Goal: Task Accomplishment & Management: Manage account settings

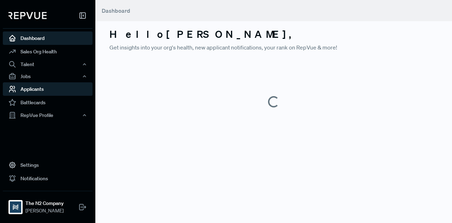
click at [34, 92] on link "Applicants" at bounding box center [48, 88] width 90 height 13
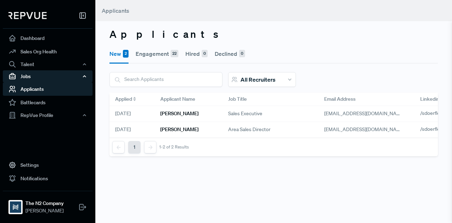
click at [39, 77] on div "Jobs" at bounding box center [48, 76] width 90 height 12
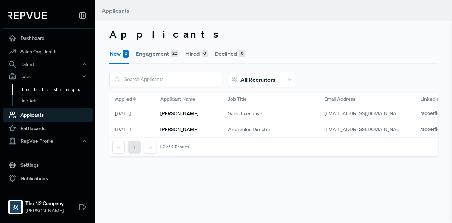
click at [31, 87] on link "Job Listings" at bounding box center [57, 89] width 90 height 11
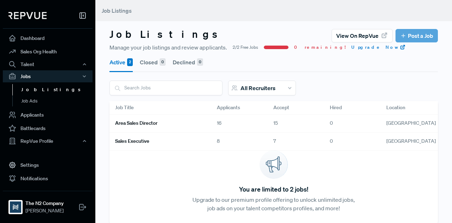
click at [124, 124] on h6 "Area Sales Director" at bounding box center [136, 123] width 42 height 6
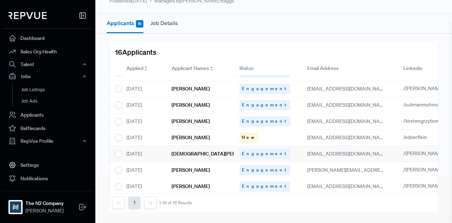
scroll to position [106, 0]
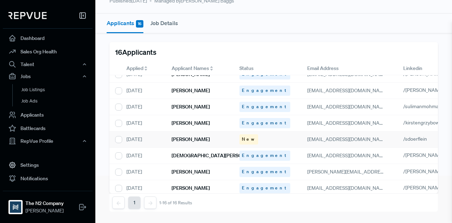
click at [197, 136] on h6 "[PERSON_NAME]" at bounding box center [191, 139] width 38 height 6
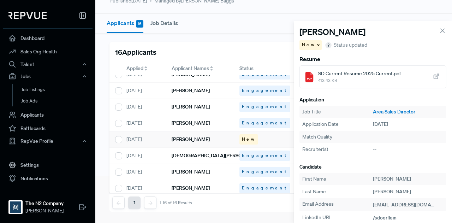
click at [433, 77] on icon at bounding box center [437, 77] width 8 height 8
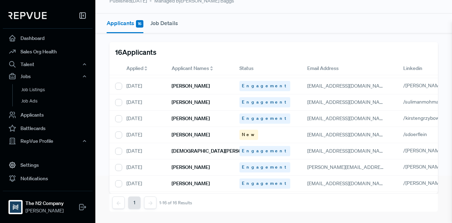
scroll to position [112, 0]
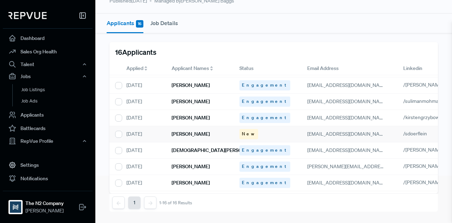
click at [221, 129] on div "[PERSON_NAME]" at bounding box center [200, 134] width 68 height 16
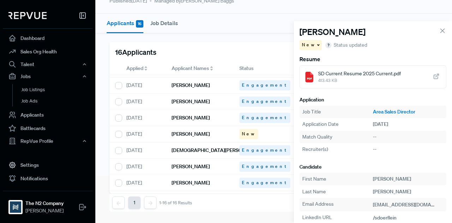
click at [316, 44] on span at bounding box center [318, 44] width 4 height 1
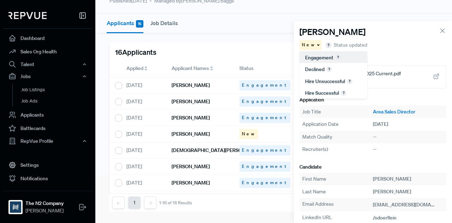
click at [317, 61] on div "Engagement" at bounding box center [334, 57] width 68 height 12
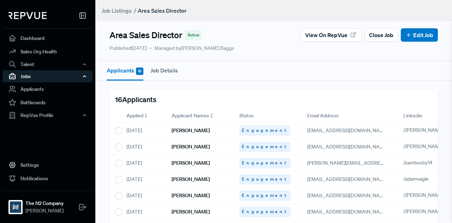
click at [37, 72] on div "Jobs" at bounding box center [48, 76] width 90 height 12
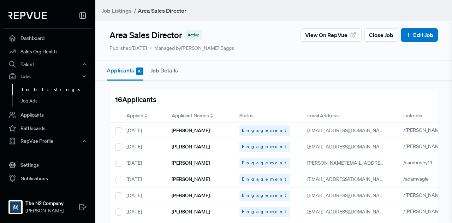
click at [39, 90] on link "Job Listings" at bounding box center [57, 89] width 90 height 11
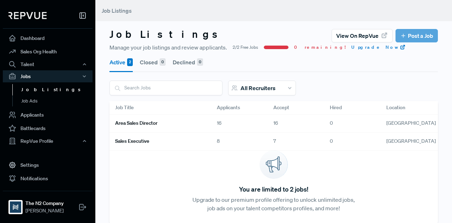
click at [133, 139] on h6 "Sales Executive" at bounding box center [132, 141] width 34 height 6
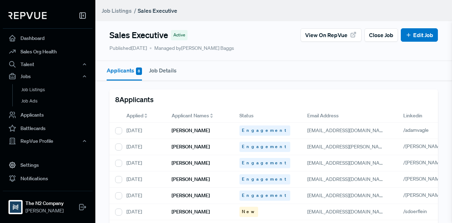
scroll to position [16, 0]
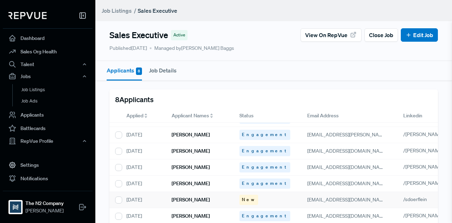
click at [199, 197] on h6 "[PERSON_NAME]" at bounding box center [191, 200] width 38 height 6
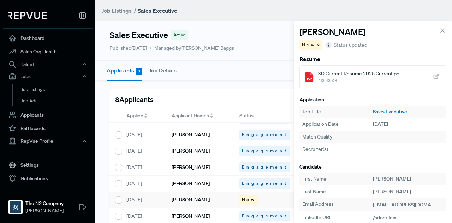
click at [312, 47] on div "New" at bounding box center [311, 45] width 22 height 10
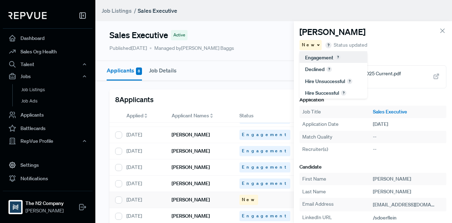
click at [318, 57] on span "Engagement" at bounding box center [319, 57] width 28 height 6
